Goal: Task Accomplishment & Management: Complete application form

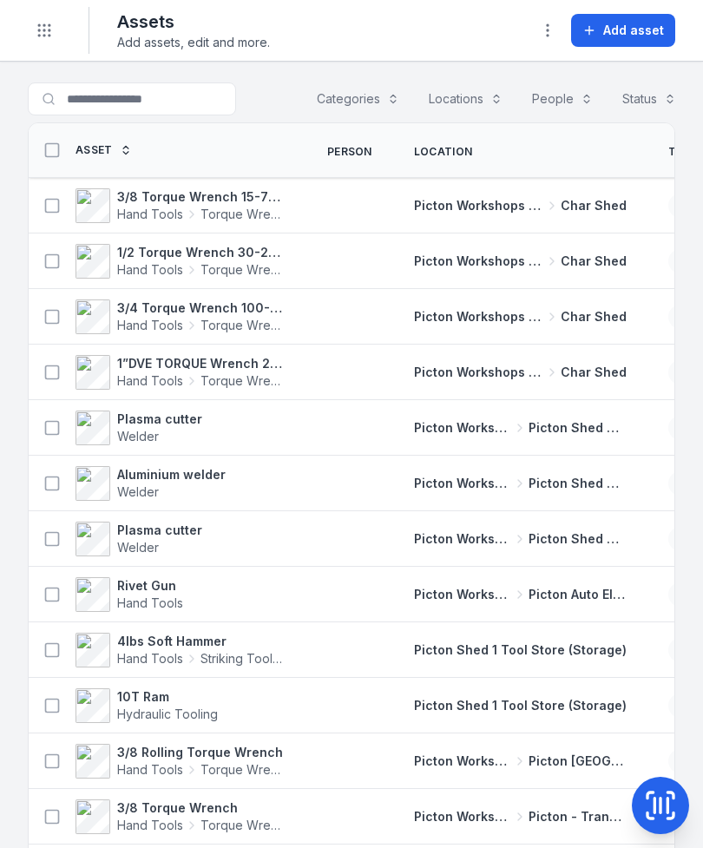
click at [666, 794] on icon at bounding box center [660, 805] width 35 height 35
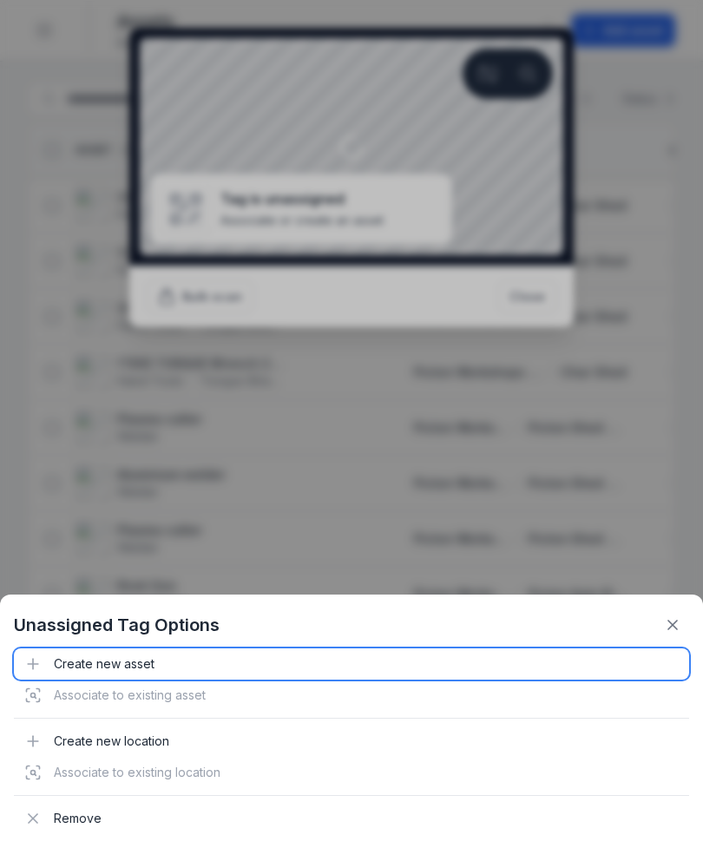
click at [154, 666] on div "Create new asset" at bounding box center [351, 663] width 675 height 31
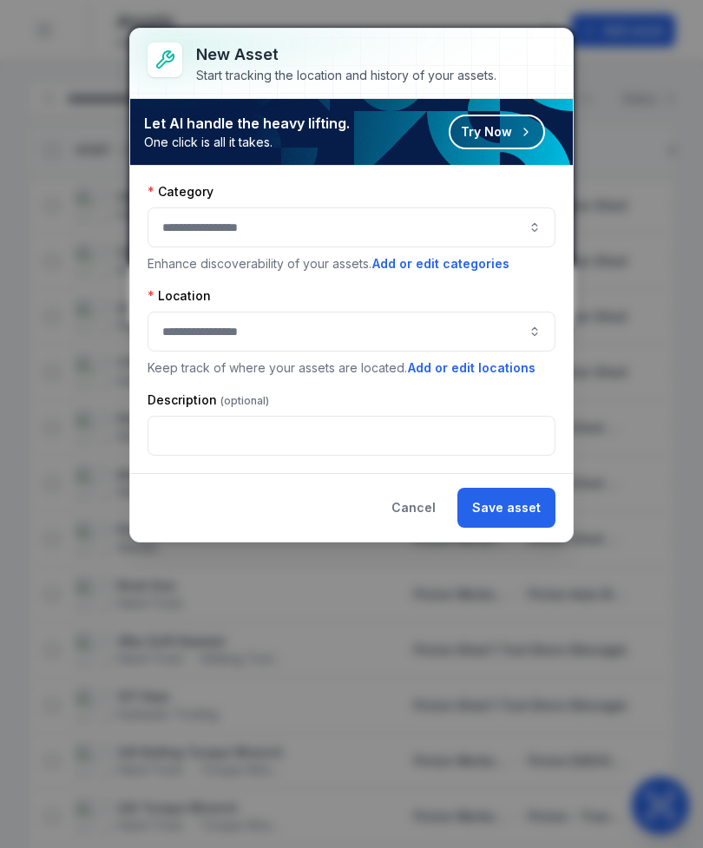
click at [187, 244] on button "button" at bounding box center [352, 227] width 408 height 40
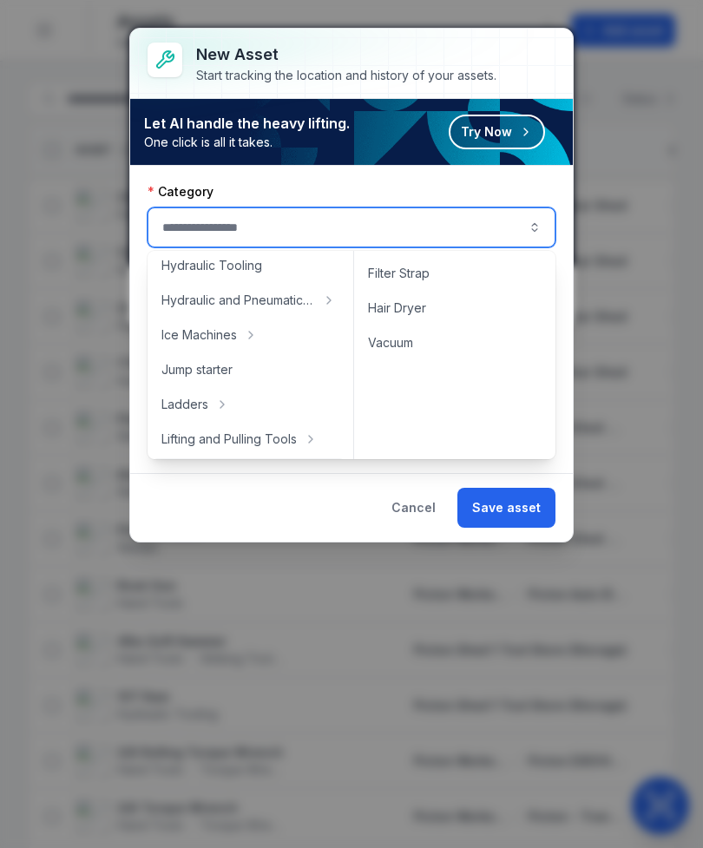
scroll to position [374, 0]
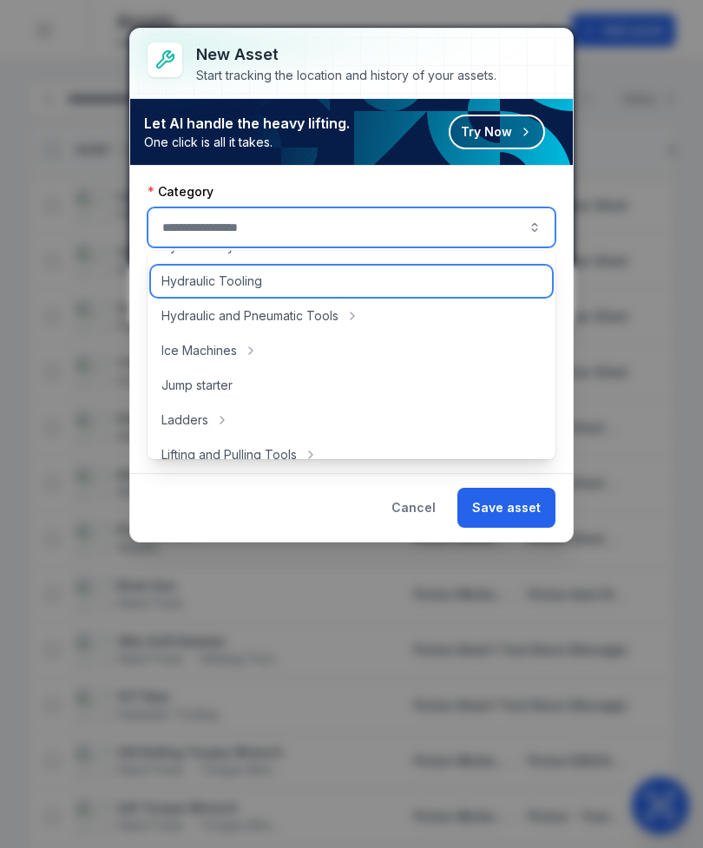
click at [277, 282] on div "Hydraulic Tooling" at bounding box center [351, 281] width 401 height 31
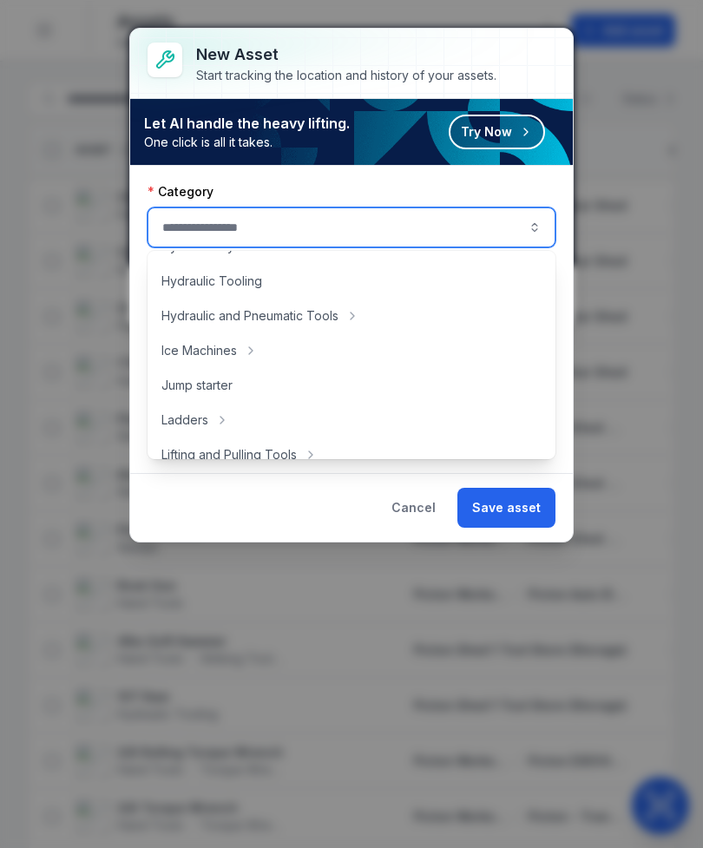
type input "**********"
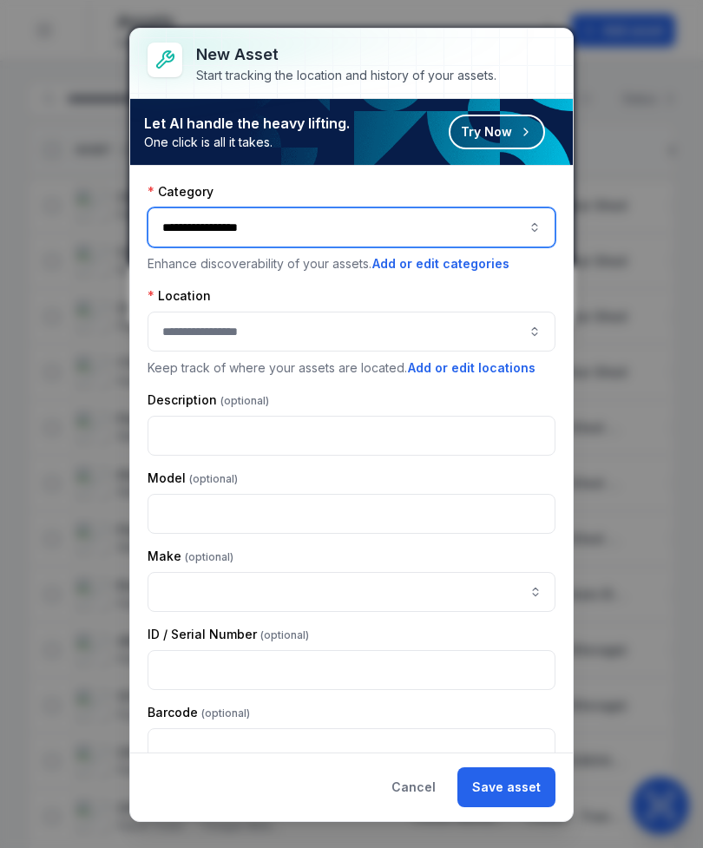
click at [337, 234] on button "**********" at bounding box center [352, 227] width 408 height 40
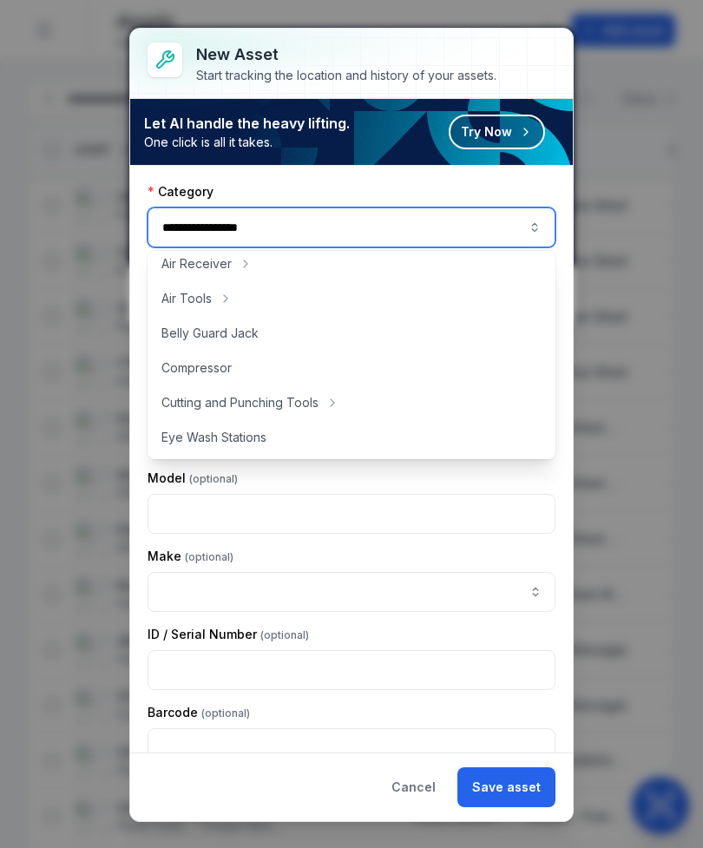
scroll to position [4, 0]
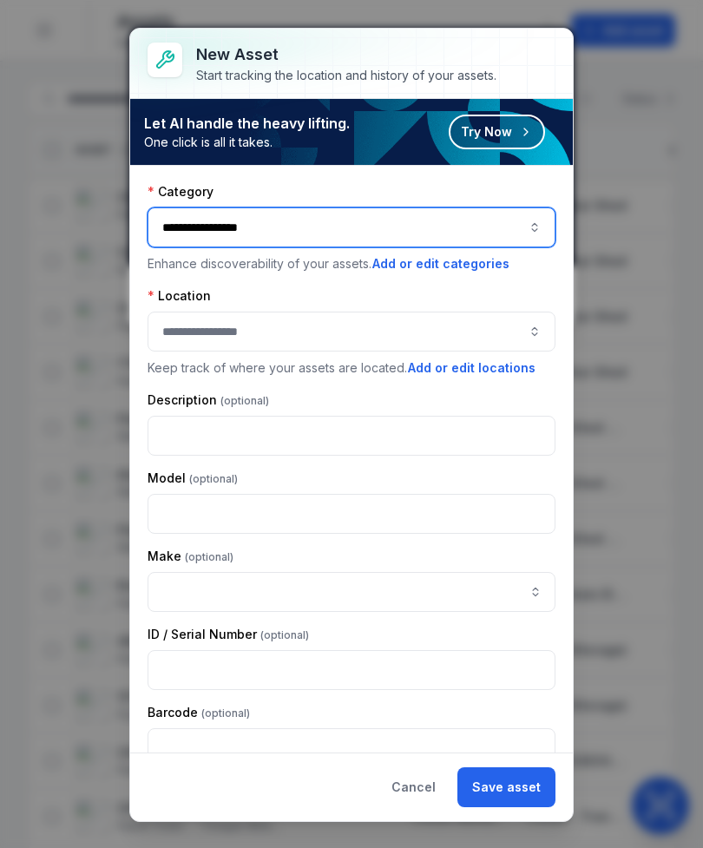
click at [383, 337] on button "button" at bounding box center [352, 332] width 408 height 40
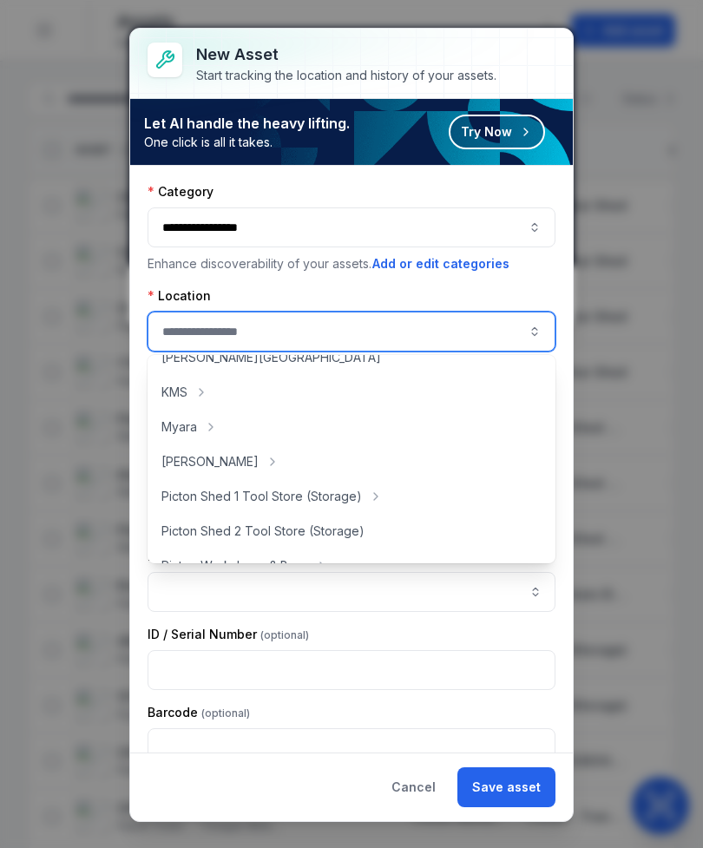
scroll to position [231, 0]
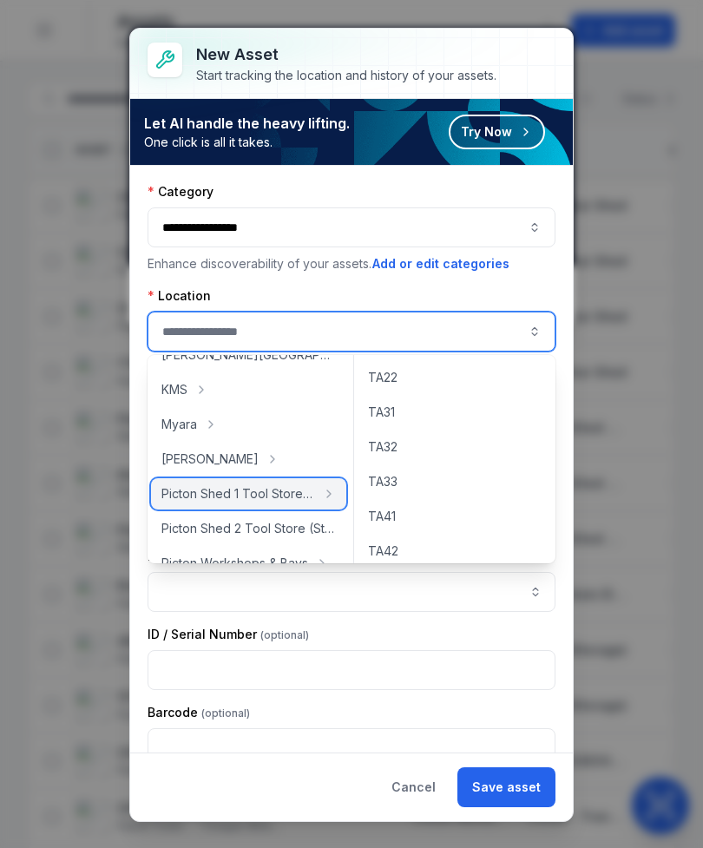
click at [295, 497] on span "Picton Shed 1 Tool Store (Storage)" at bounding box center [238, 493] width 154 height 17
type input "**********"
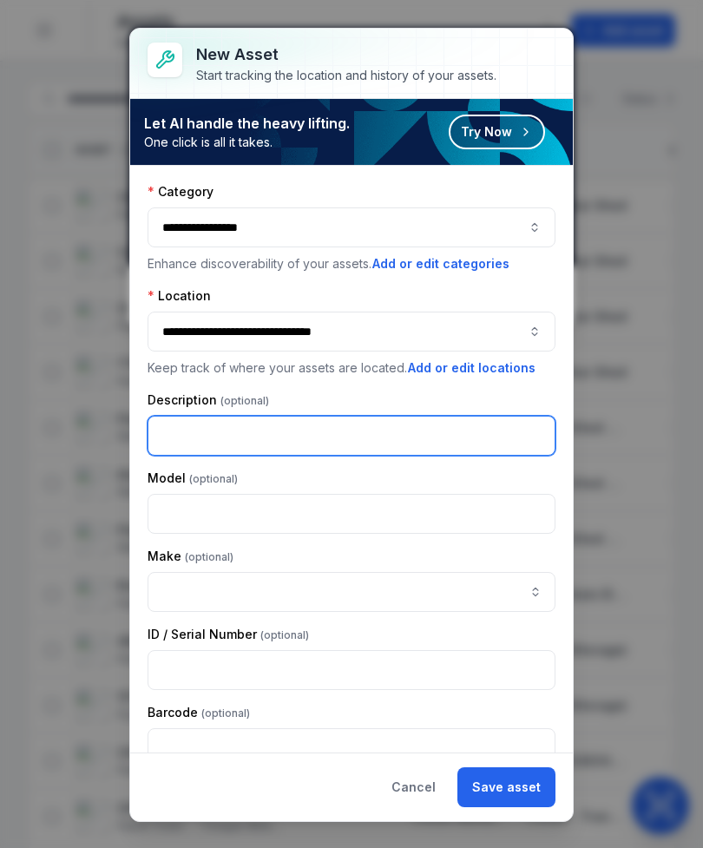
click at [330, 436] on input "text" at bounding box center [352, 436] width 408 height 40
type input "**********"
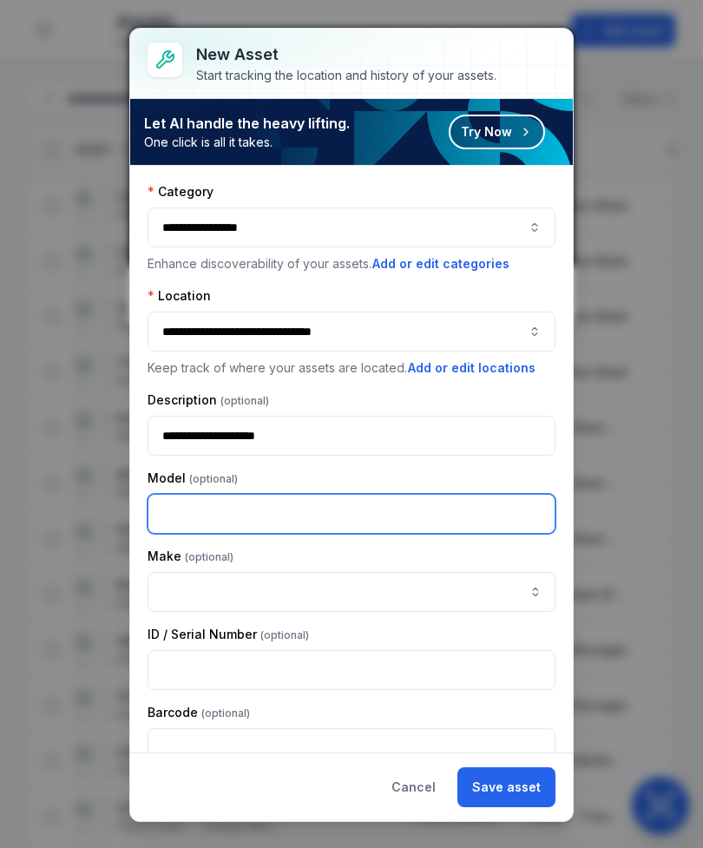
click at [383, 517] on input "text" at bounding box center [352, 514] width 408 height 40
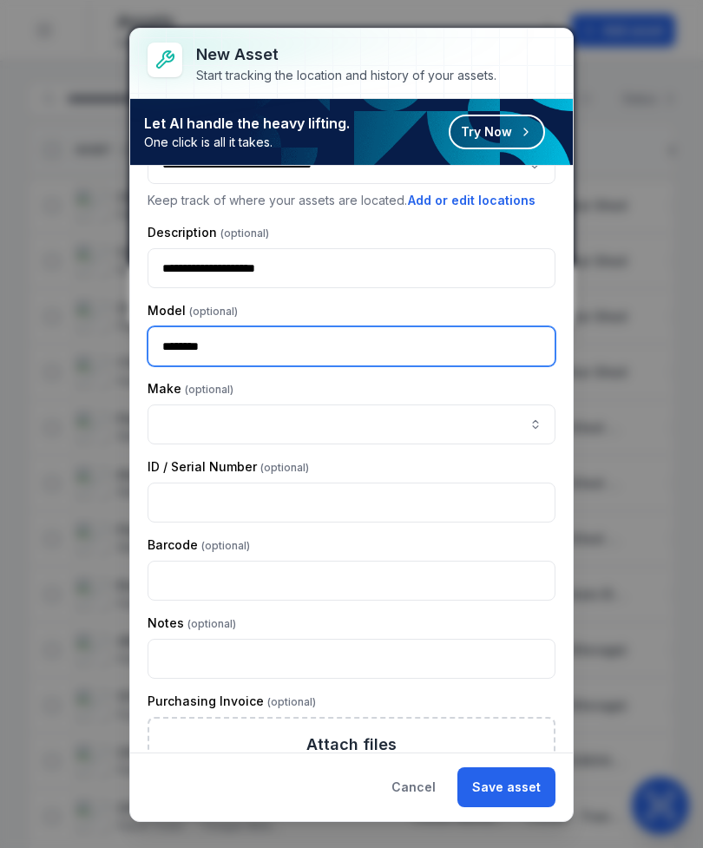
scroll to position [168, 0]
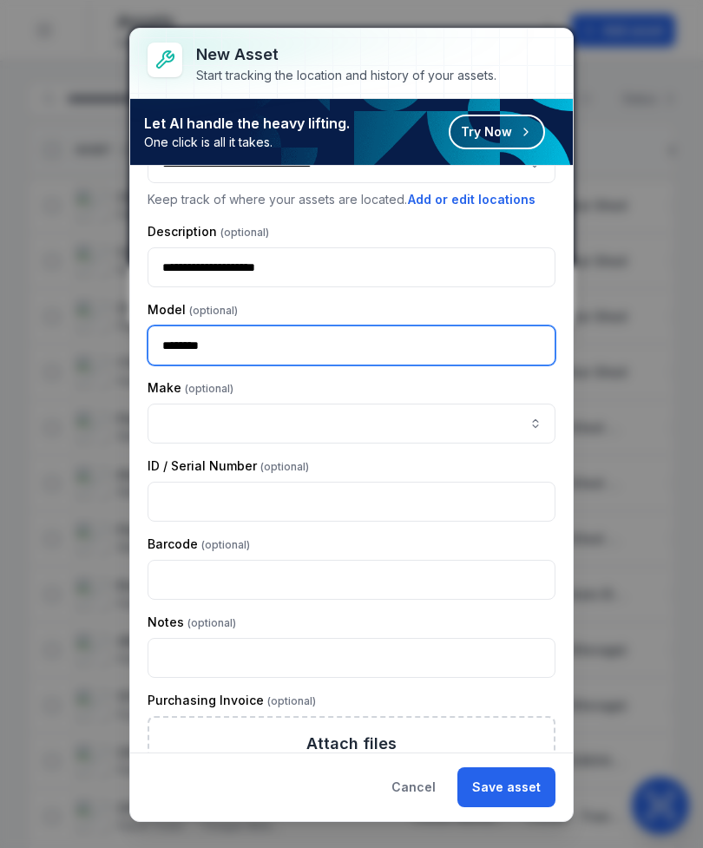
type input "********"
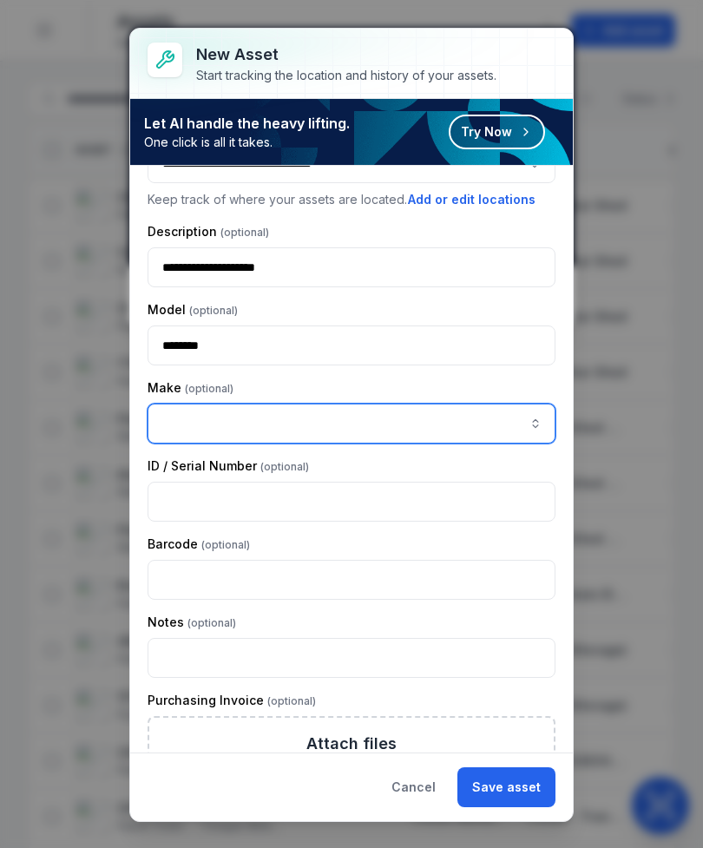
click at [351, 428] on input "asset-add:cf[ca1b6296-9635-4ae3-ae60-00faad6de89d]-label" at bounding box center [352, 424] width 408 height 40
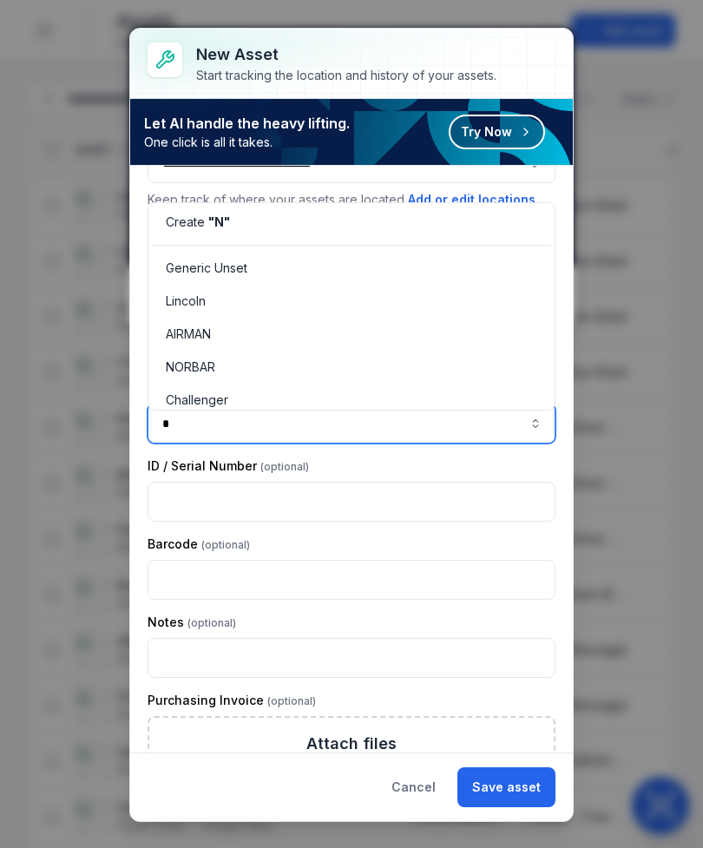
click at [215, 364] on span "NORBAR" at bounding box center [190, 367] width 49 height 17
type input "******"
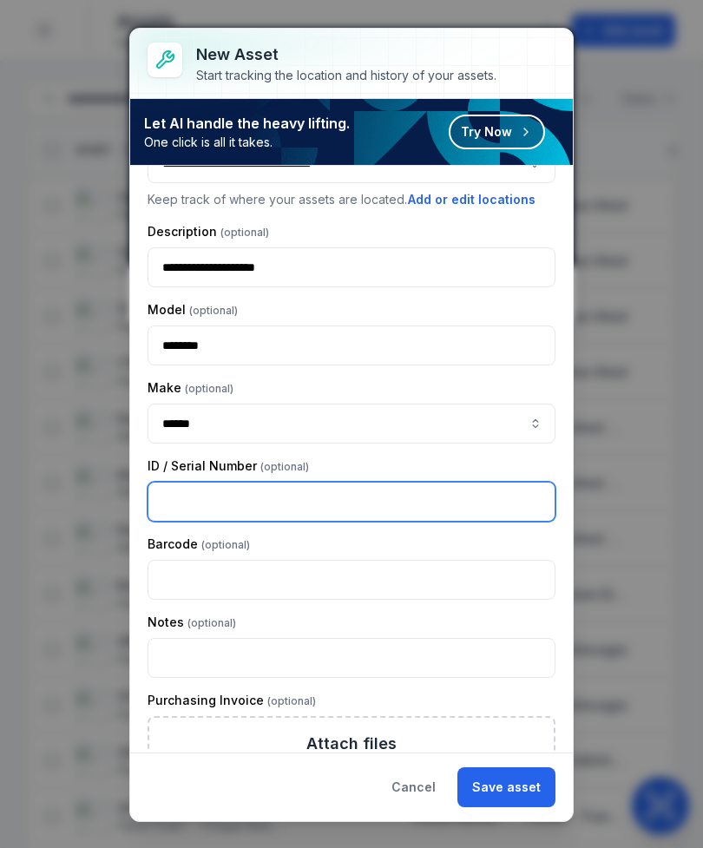
click at [267, 509] on input "text" at bounding box center [352, 502] width 408 height 40
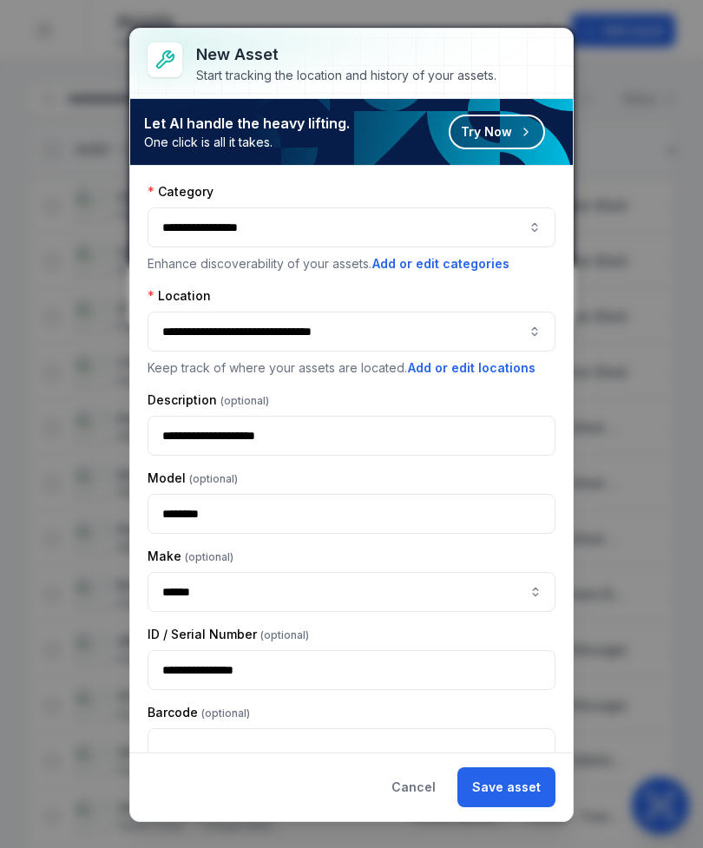
scroll to position [0, 0]
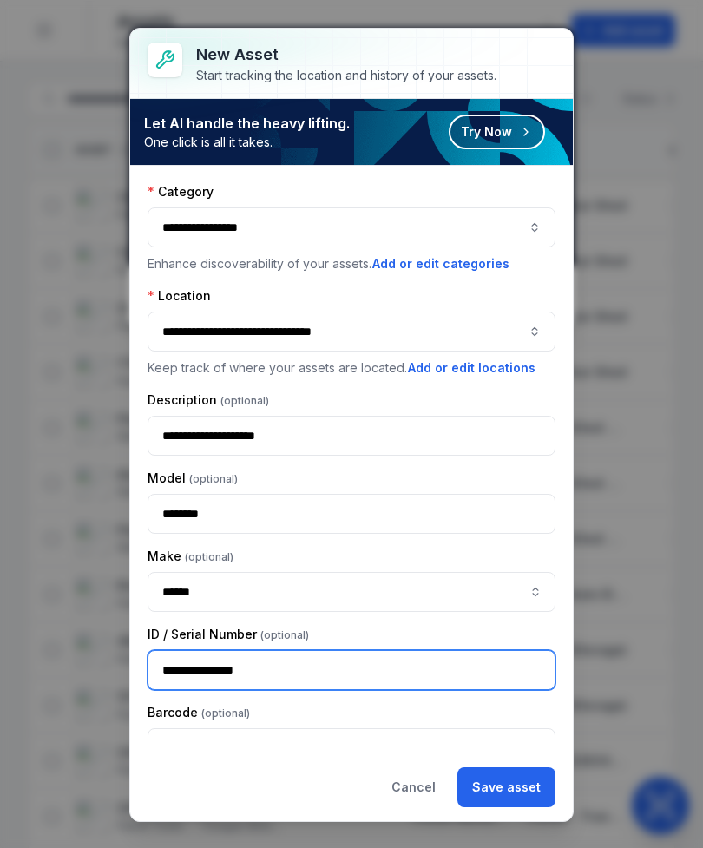
click at [457, 229] on button "**********" at bounding box center [352, 227] width 408 height 40
type input "**********"
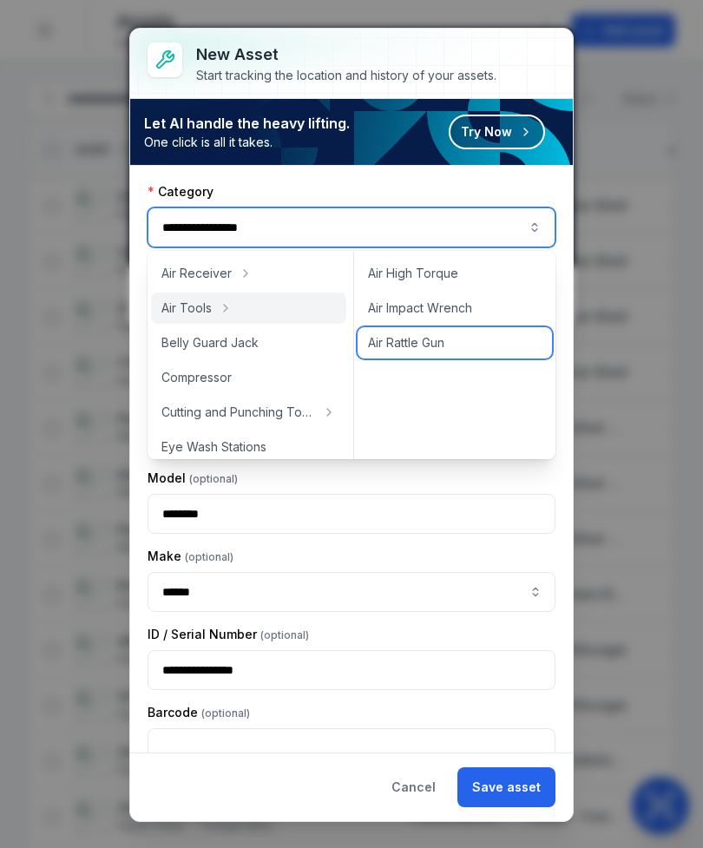
click at [435, 353] on div "Air Rattle Gun" at bounding box center [455, 342] width 194 height 31
type input "**********"
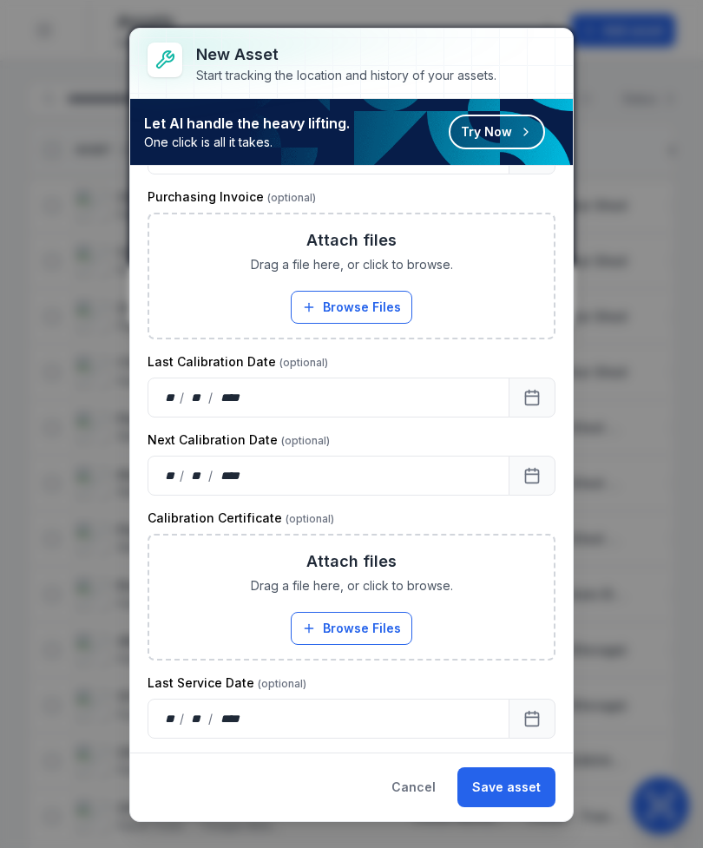
scroll to position [638, 0]
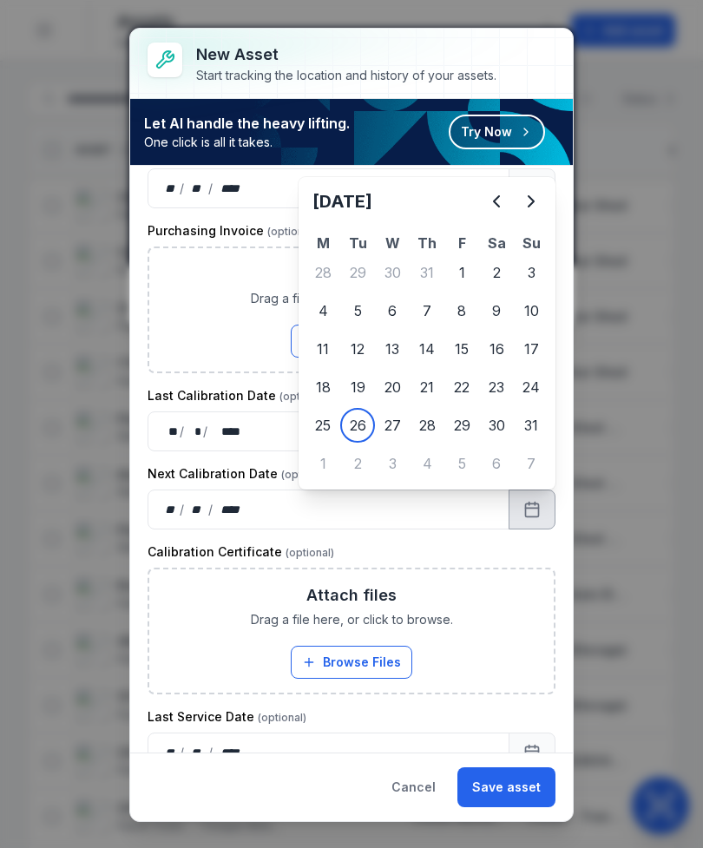
click at [530, 199] on icon "Next" at bounding box center [531, 201] width 21 height 21
click at [525, 194] on icon "Next" at bounding box center [531, 201] width 21 height 21
click at [529, 196] on icon "Next" at bounding box center [531, 201] width 5 height 10
click at [528, 198] on icon "Next" at bounding box center [531, 201] width 21 height 21
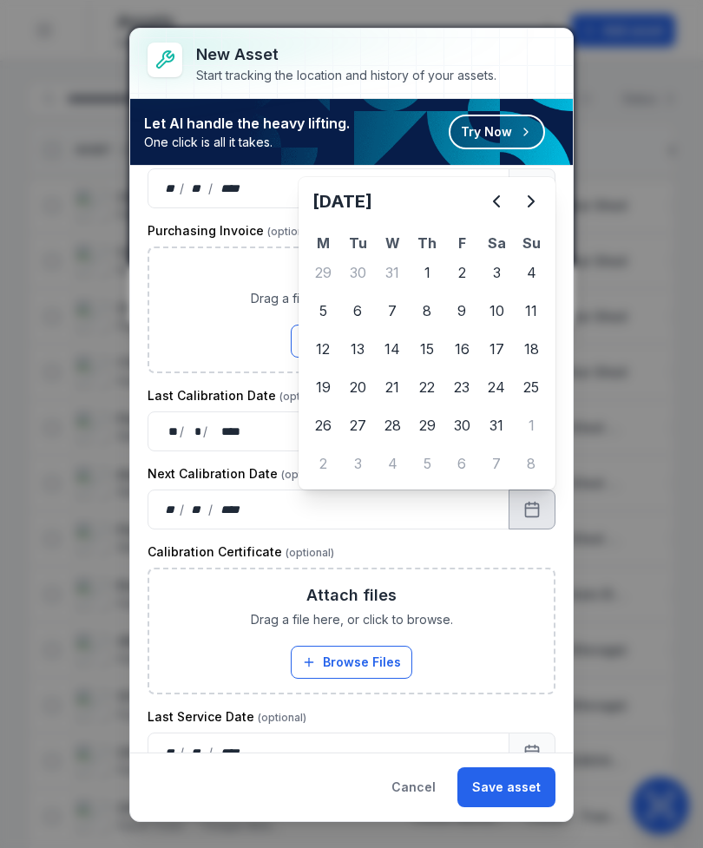
click at [527, 198] on icon "Next" at bounding box center [531, 201] width 21 height 21
click at [527, 201] on icon "Next" at bounding box center [531, 201] width 21 height 21
click at [526, 201] on icon "Next" at bounding box center [531, 201] width 21 height 21
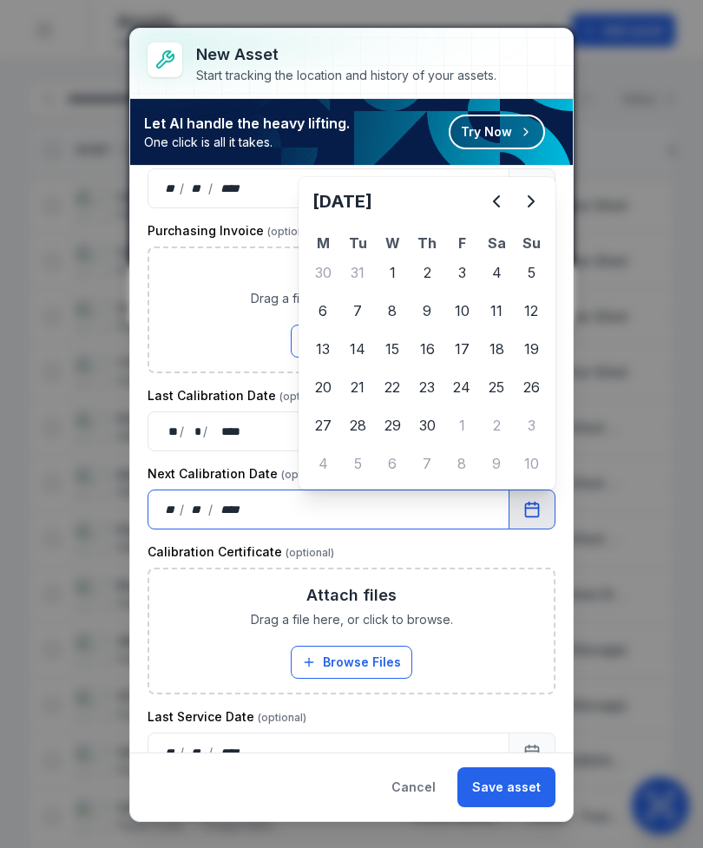
click at [536, 345] on div "Attach files Drag a file here, or click to browse. Browse Files Take Photos" at bounding box center [351, 309] width 405 height 123
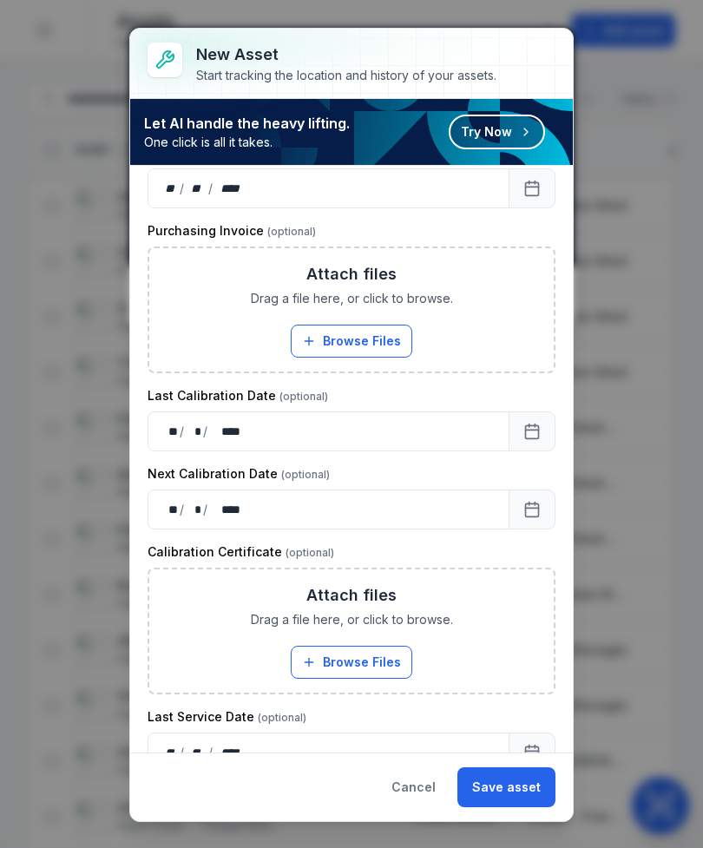
click at [367, 661] on button "Browse Files" at bounding box center [352, 662] width 122 height 33
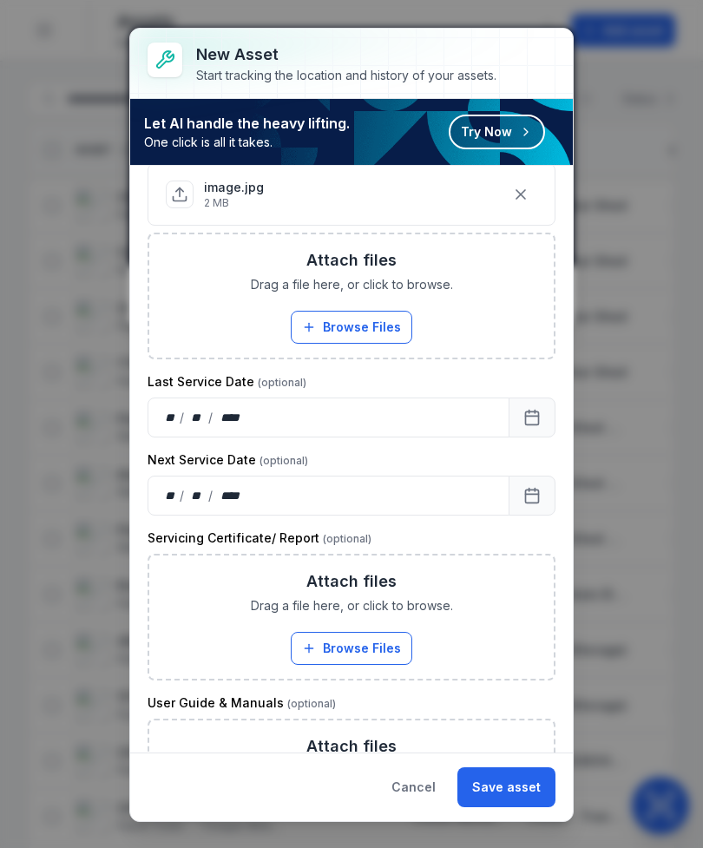
scroll to position [1043, 0]
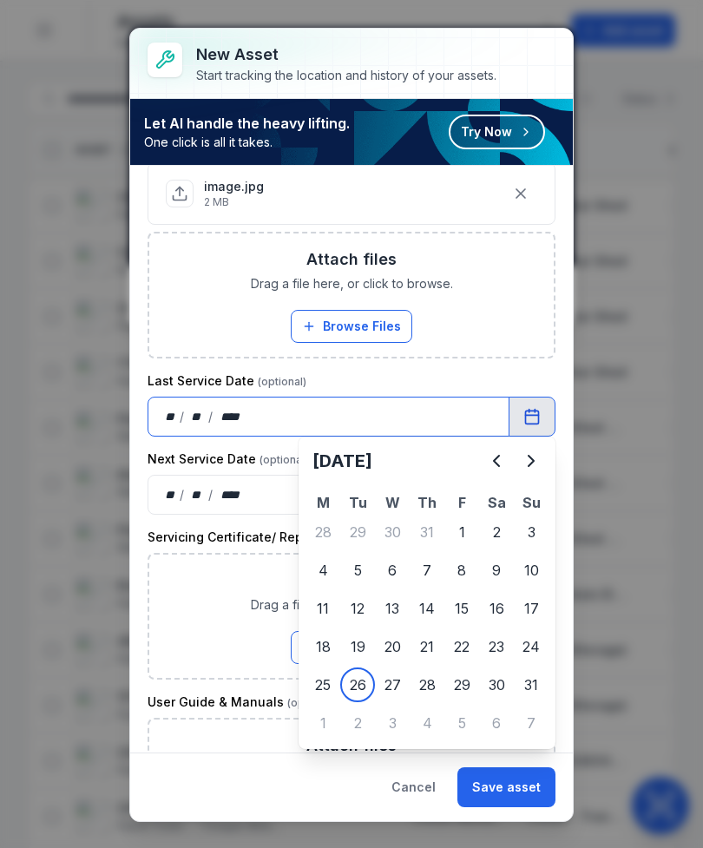
click at [365, 646] on button "Browse Files" at bounding box center [352, 647] width 122 height 33
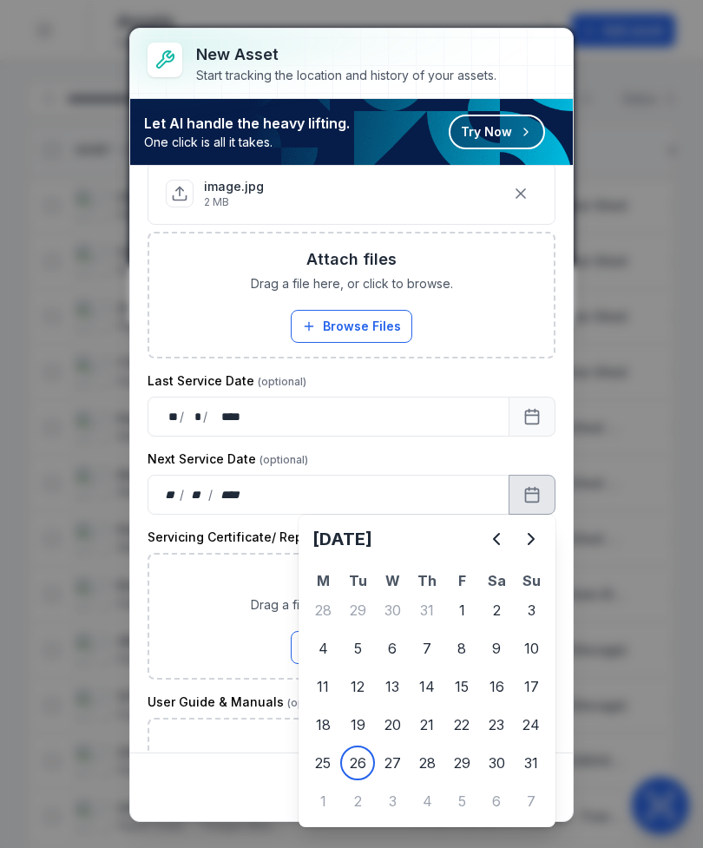
click at [536, 543] on icon "Next" at bounding box center [531, 539] width 21 height 21
click at [535, 542] on icon "Next" at bounding box center [531, 539] width 21 height 21
click at [534, 541] on icon "Next" at bounding box center [531, 539] width 21 height 21
click at [533, 540] on icon "Next" at bounding box center [531, 539] width 5 height 10
click at [535, 538] on icon "Next" at bounding box center [531, 539] width 21 height 21
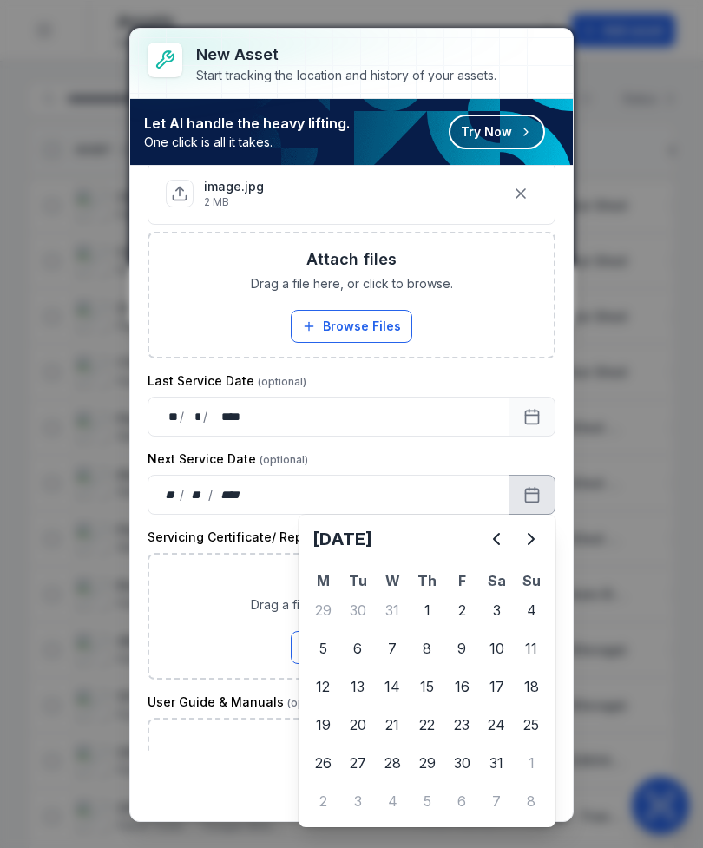
click at [534, 538] on icon "Next" at bounding box center [531, 539] width 5 height 10
click at [530, 542] on icon "Next" at bounding box center [531, 539] width 5 height 10
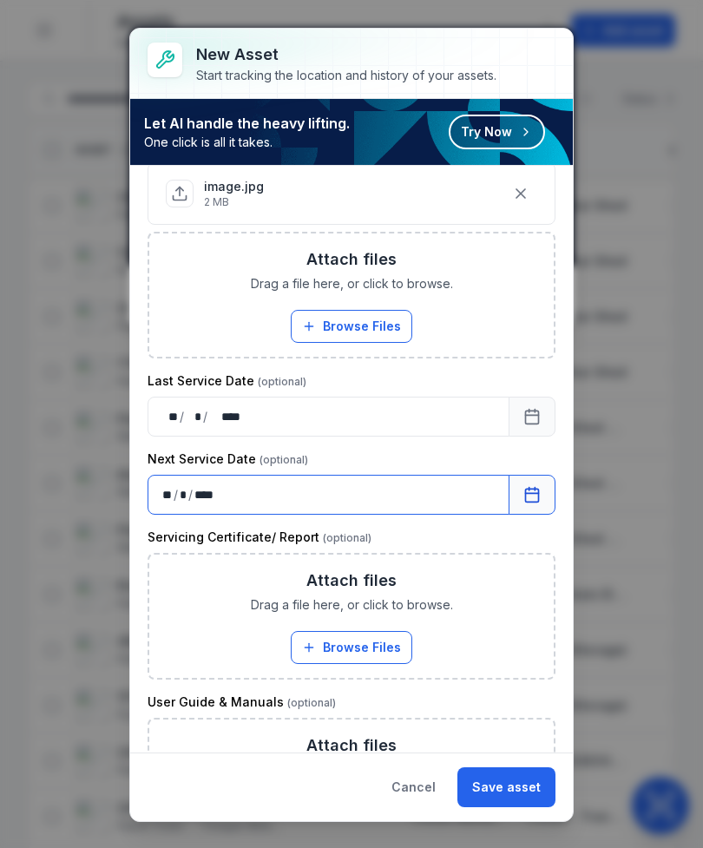
click at [536, 693] on div "**********" at bounding box center [352, 270] width 408 height 2260
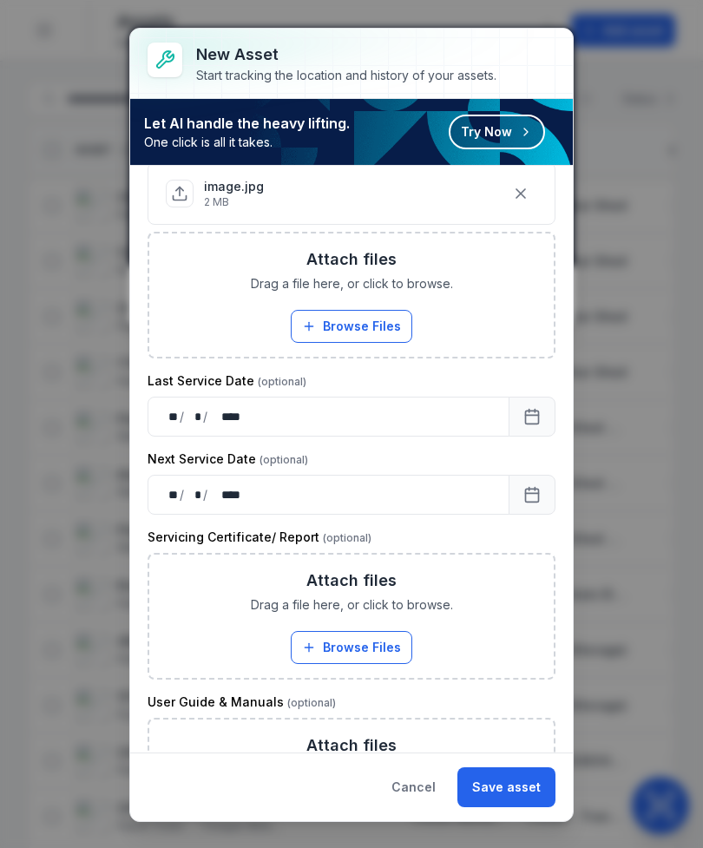
click at [378, 648] on button "Browse Files" at bounding box center [352, 647] width 122 height 33
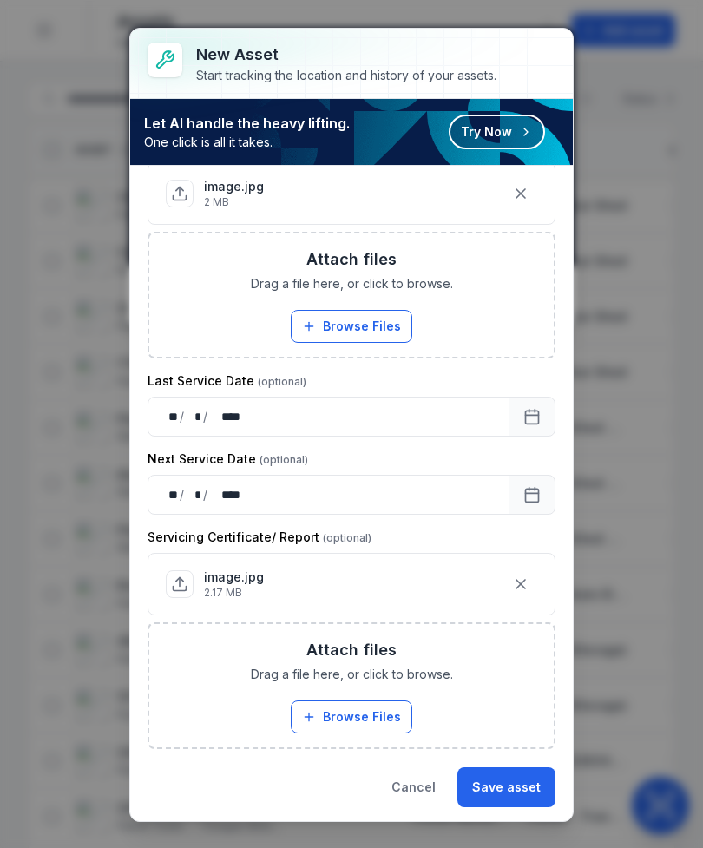
click at [370, 709] on button "Browse Files" at bounding box center [352, 717] width 122 height 33
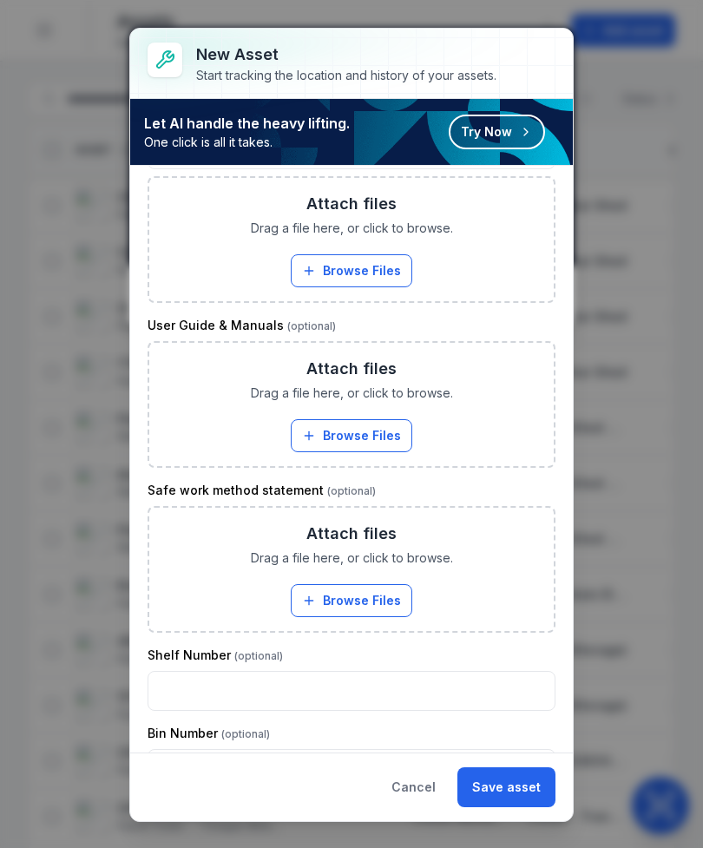
scroll to position [1539, 0]
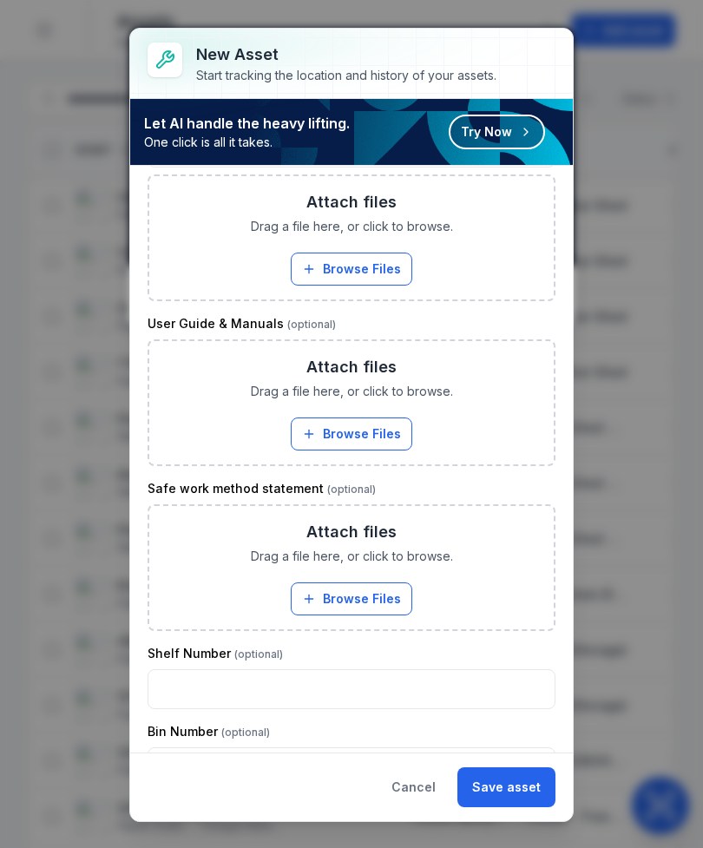
click at [373, 426] on button "Browse Files" at bounding box center [352, 434] width 122 height 33
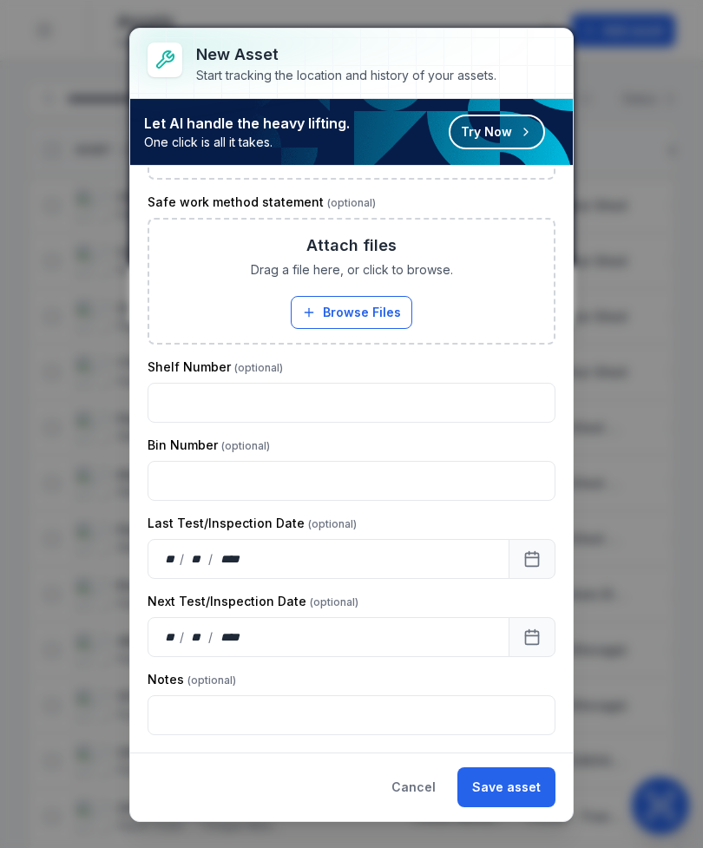
scroll to position [1895, 0]
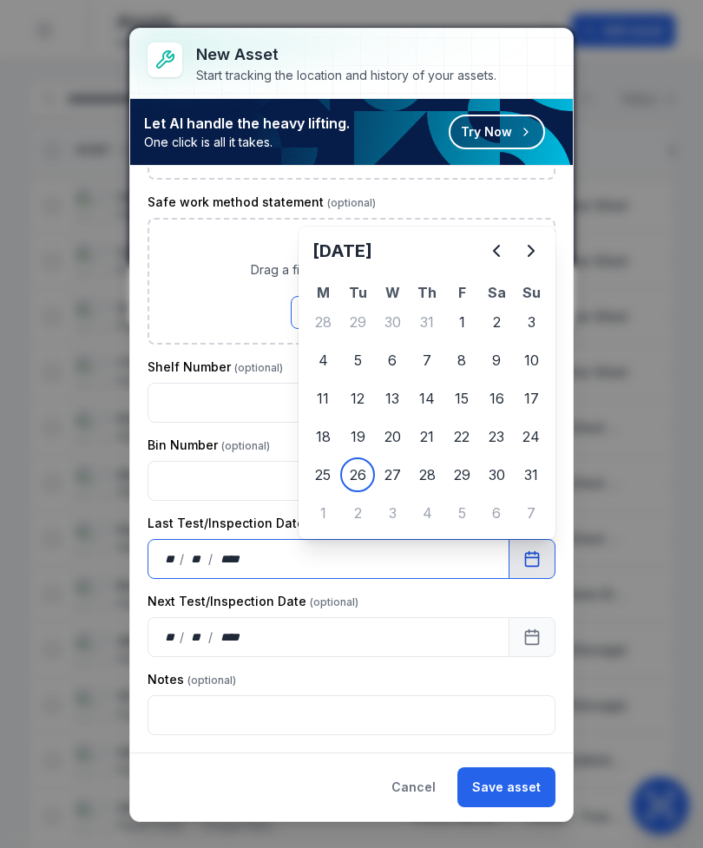
click at [369, 441] on div "Bin Number" at bounding box center [352, 445] width 408 height 17
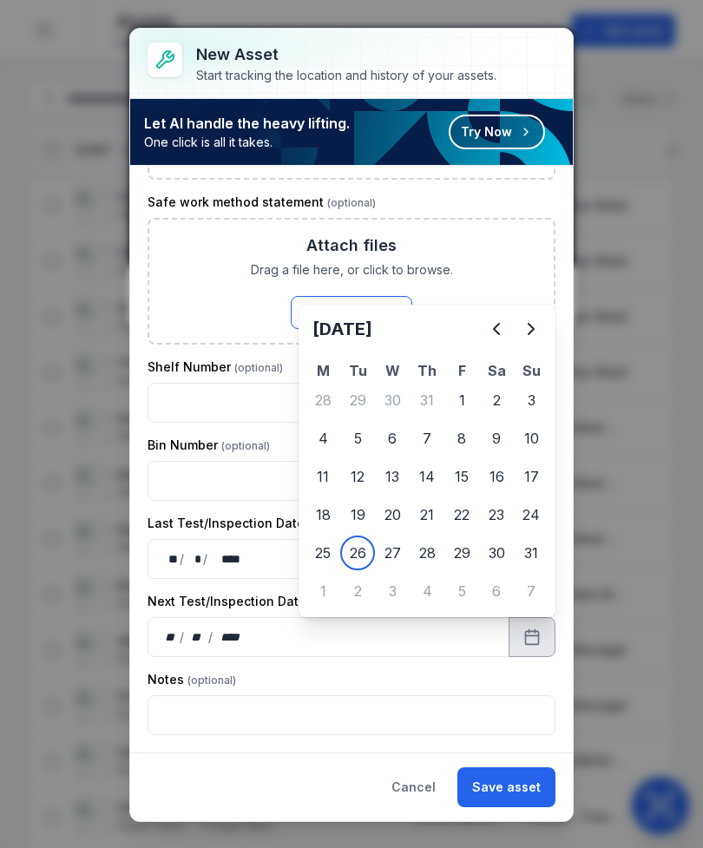
click at [525, 341] on button "Next" at bounding box center [531, 329] width 35 height 35
click at [524, 340] on button "Next" at bounding box center [531, 329] width 35 height 35
click at [531, 325] on icon "Next" at bounding box center [531, 329] width 21 height 21
click at [538, 320] on icon "Next" at bounding box center [531, 329] width 21 height 21
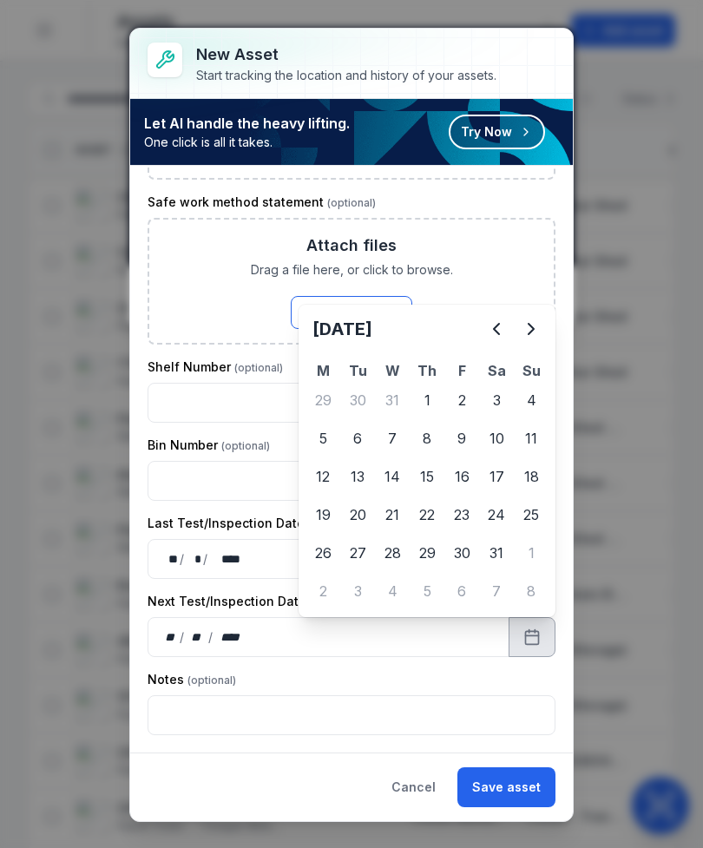
click at [538, 320] on icon "Next" at bounding box center [531, 329] width 21 height 21
click at [533, 327] on icon "Next" at bounding box center [531, 329] width 5 height 10
click at [532, 326] on icon "Next" at bounding box center [531, 329] width 5 height 10
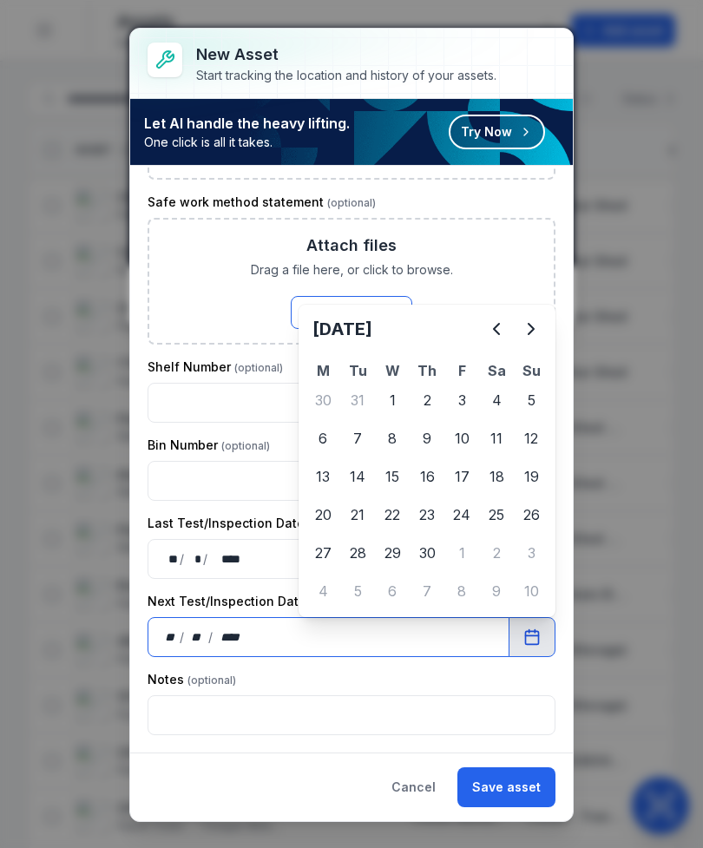
click at [521, 483] on input "text" at bounding box center [352, 481] width 408 height 40
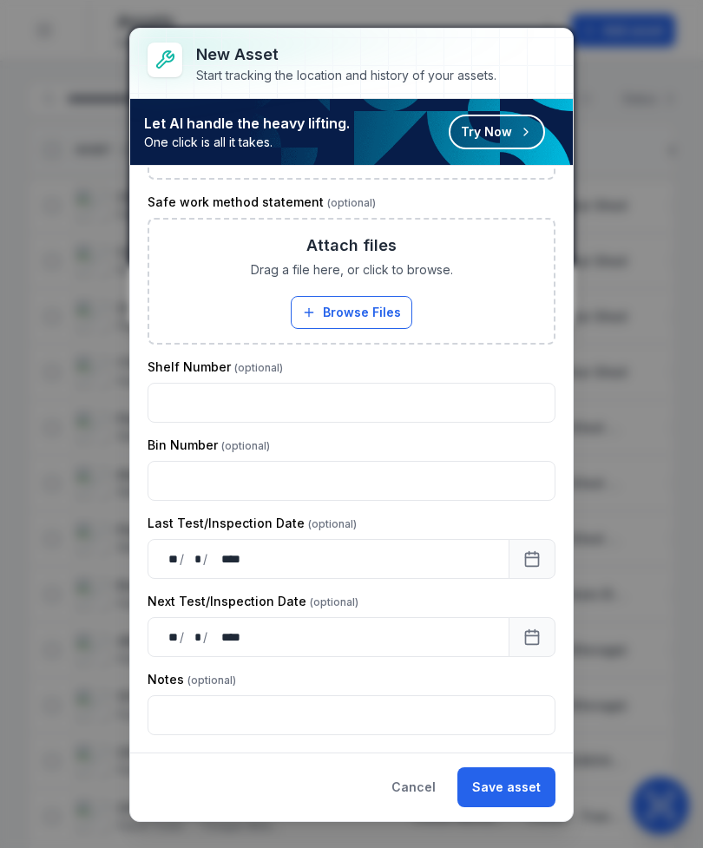
click at [522, 790] on button "Save asset" at bounding box center [506, 787] width 98 height 40
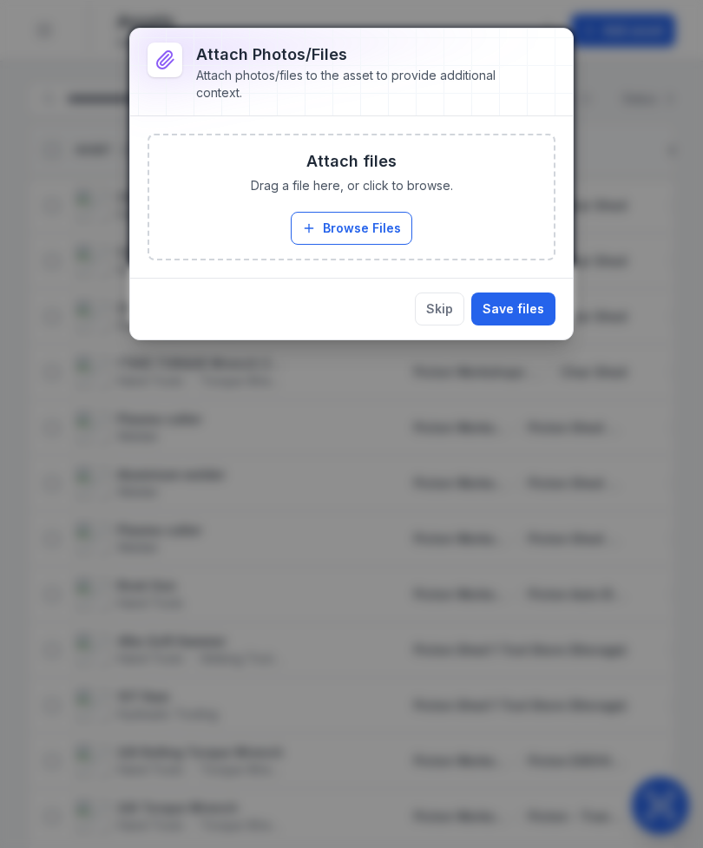
click at [372, 220] on button "Browse Files" at bounding box center [352, 228] width 122 height 33
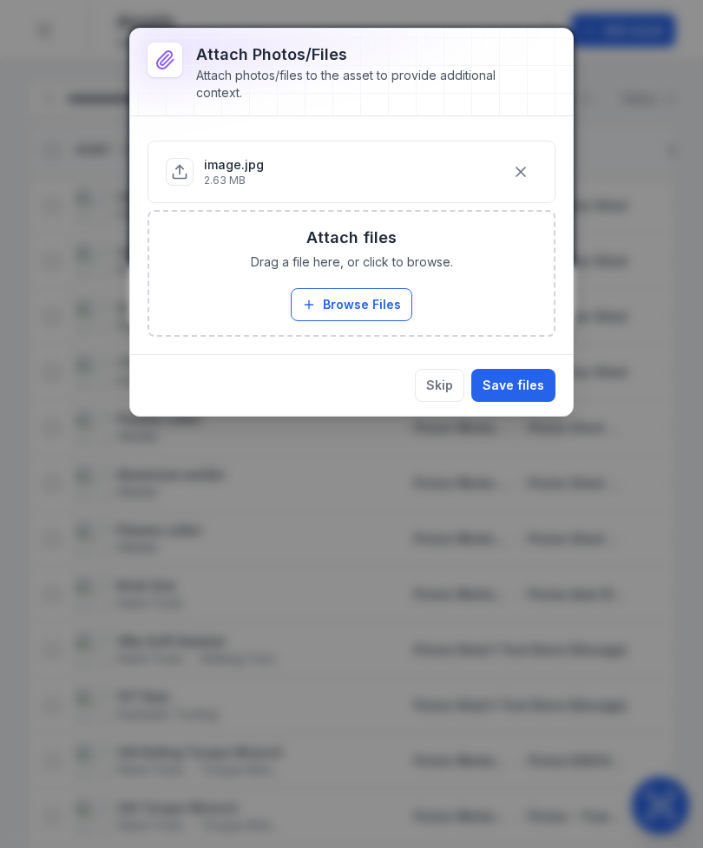
click at [508, 385] on button "Save files" at bounding box center [513, 385] width 84 height 33
